Goal: Complete application form

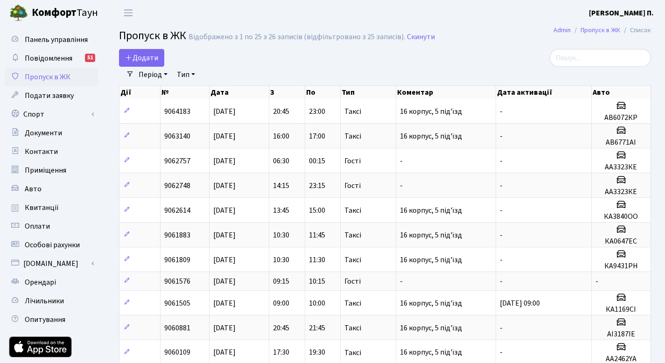
select select "25"
click at [141, 56] on span "Додати" at bounding box center [141, 58] width 33 height 10
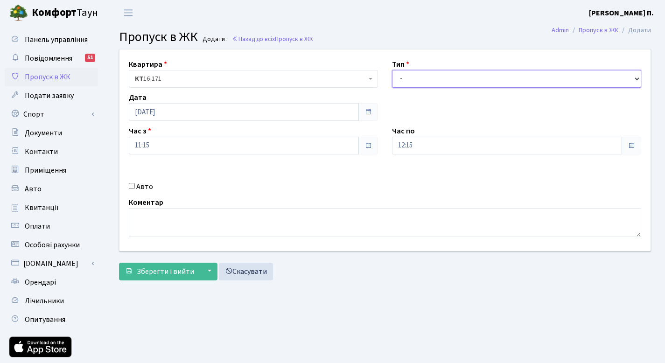
click at [414, 79] on select "- Доставка Таксі Гості Сервіс" at bounding box center [516, 79] width 249 height 18
select select "3"
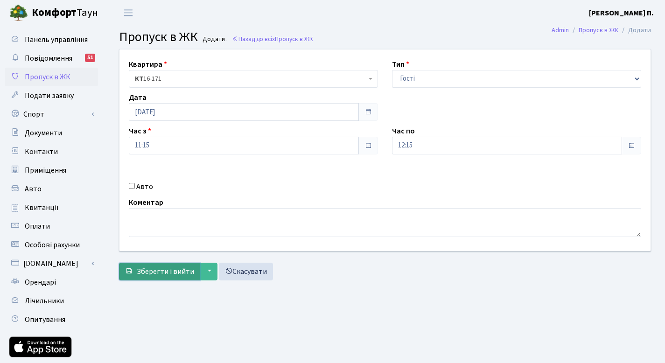
click at [143, 268] on span "Зберегти і вийти" at bounding box center [165, 272] width 57 height 10
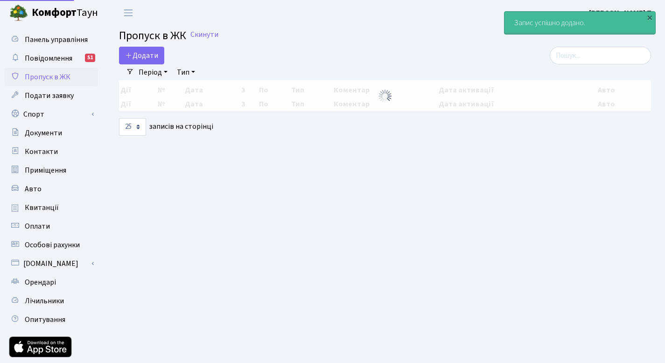
select select "25"
